Goal: Task Accomplishment & Management: Complete application form

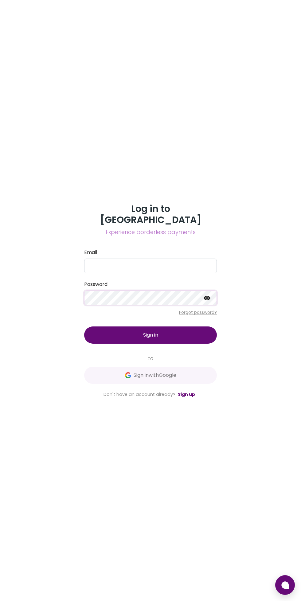
click at [147, 166] on div "Log in to Chimoney Experience borderless payments Email Password Forgot passwor…" at bounding box center [150, 300] width 301 height 601
type input "[EMAIL_ADDRESS][DOMAIN_NAME]"
click at [84, 326] on button "Sign in" at bounding box center [150, 334] width 133 height 17
click at [207, 300] on icon at bounding box center [207, 298] width 7 height 5
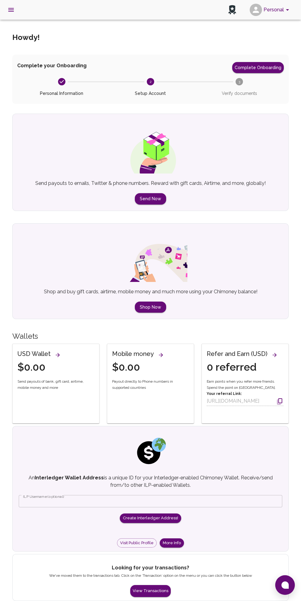
click at [259, 68] on button "Complete Onboarding" at bounding box center [258, 67] width 52 height 11
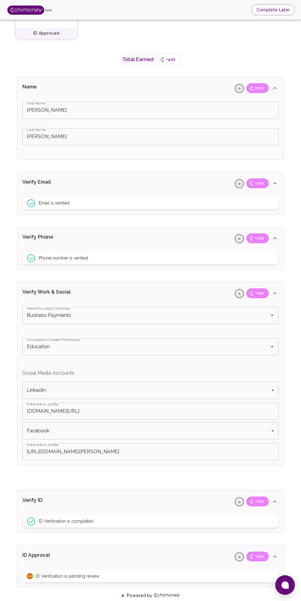
scroll to position [127, 0]
click at [127, 577] on div "ID Verification is pending review" at bounding box center [150, 576] width 256 height 12
click at [275, 556] on icon at bounding box center [274, 555] width 7 height 7
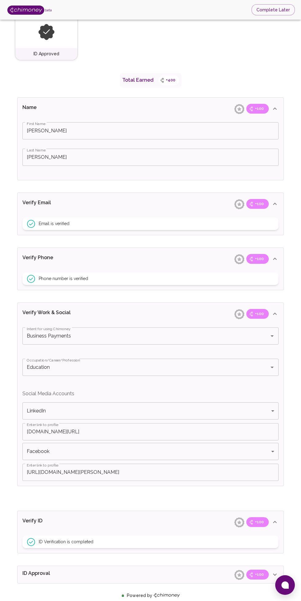
scroll to position [103, 0]
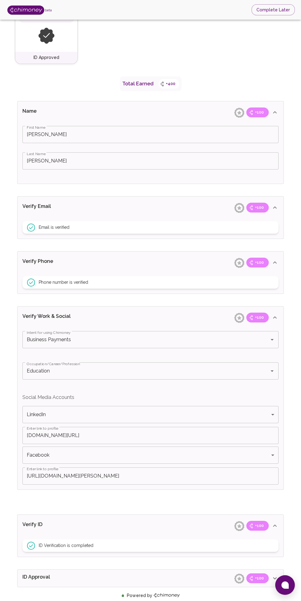
click at [267, 573] on div "+100" at bounding box center [252, 578] width 40 height 10
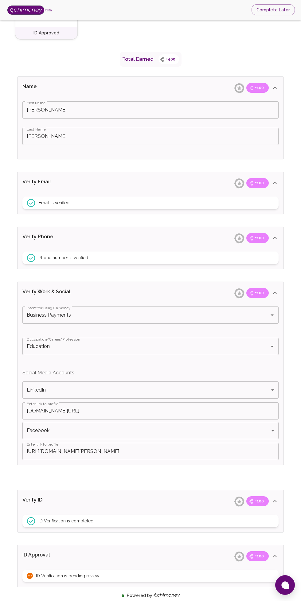
click at [112, 566] on div "ID Approval +100" at bounding box center [151, 556] width 266 height 22
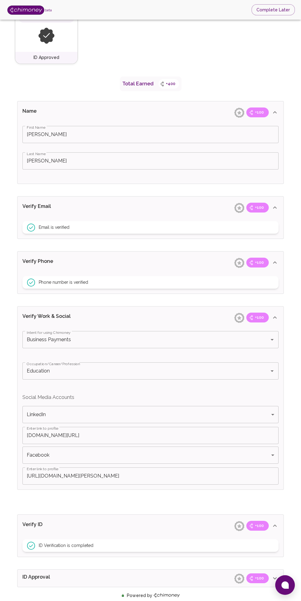
click at [275, 578] on icon at bounding box center [274, 577] width 7 height 7
